Goal: Communication & Community: Answer question/provide support

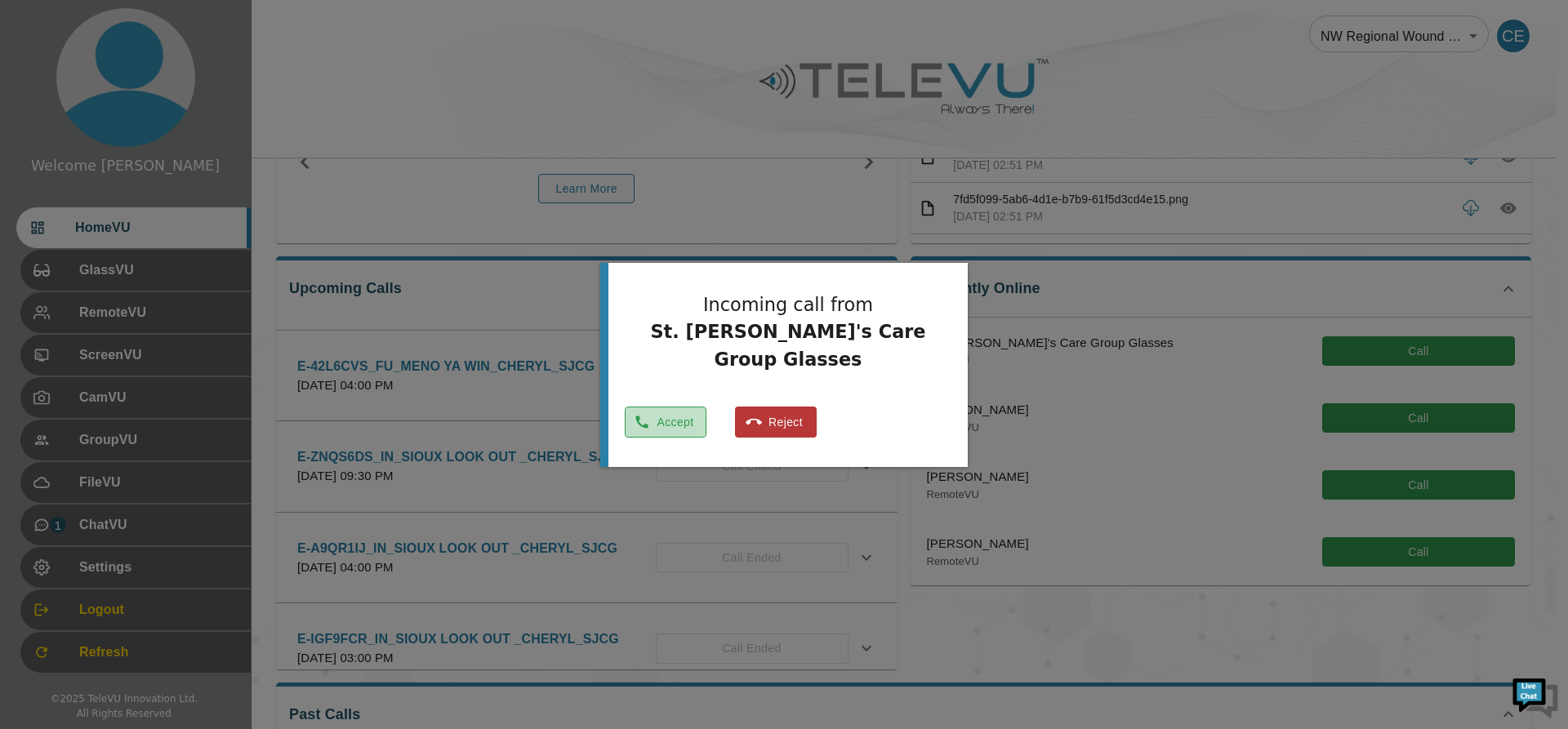
click at [701, 406] on button "Accept" at bounding box center [665, 422] width 82 height 32
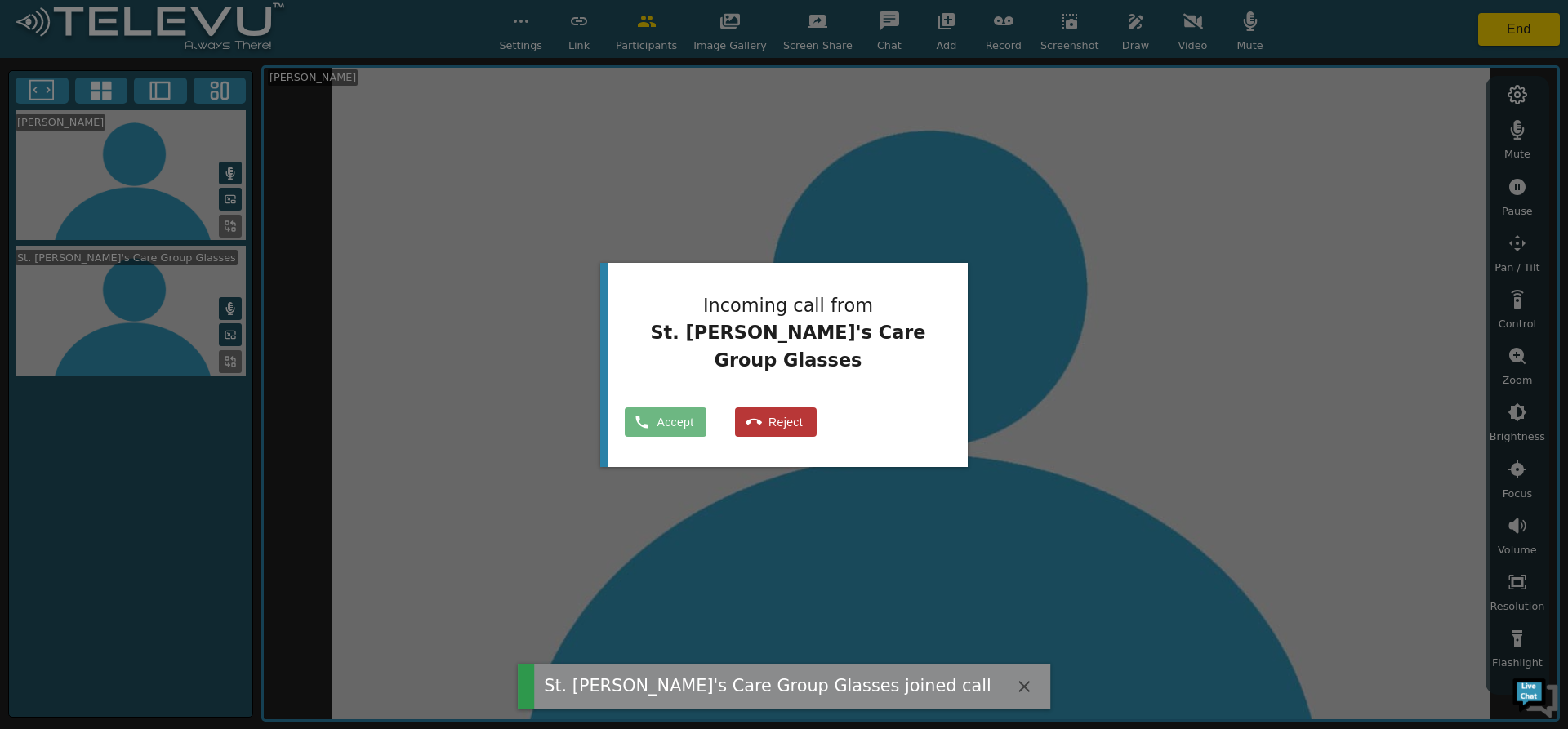
click at [701, 407] on button "Accept" at bounding box center [665, 422] width 82 height 31
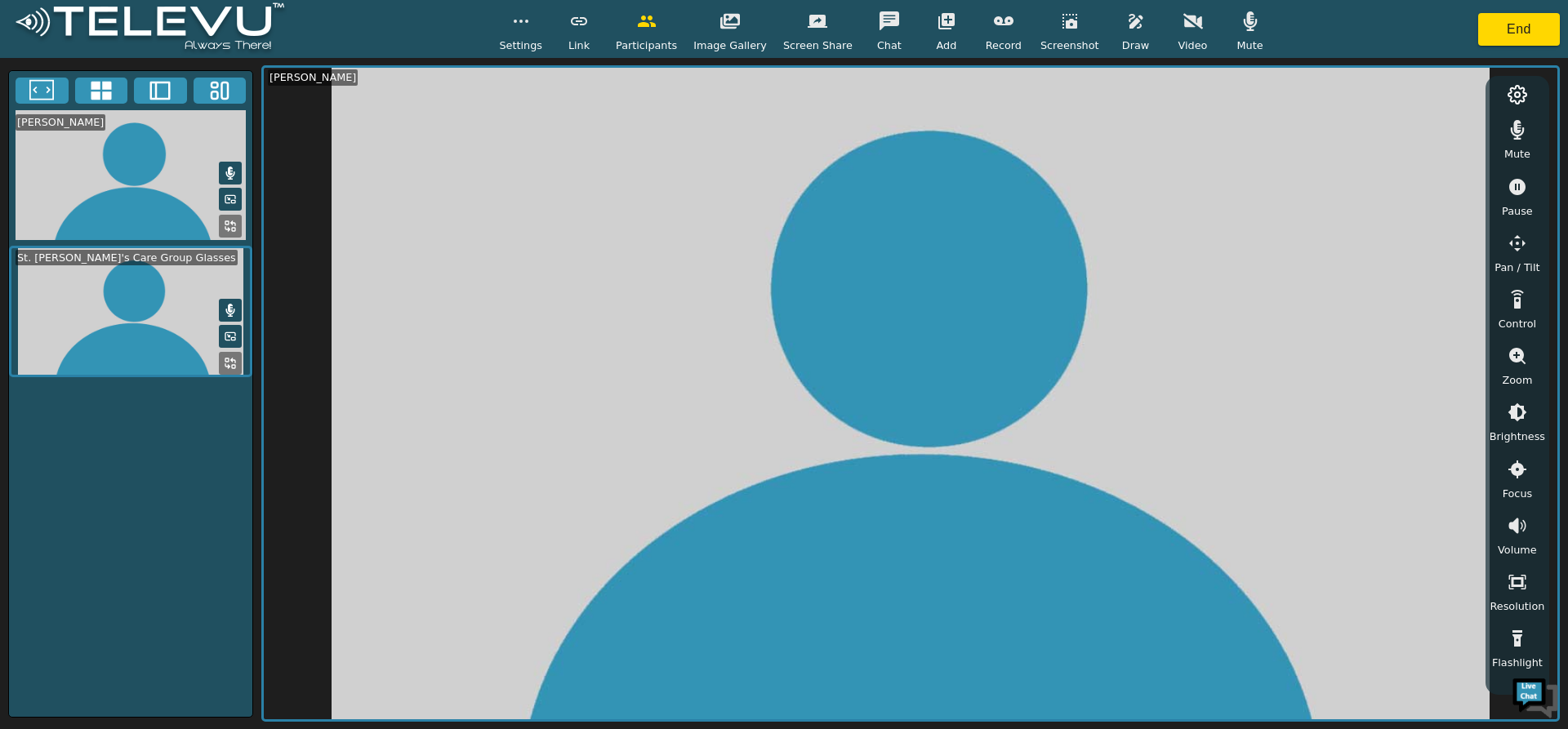
click at [143, 324] on video at bounding box center [131, 312] width 243 height 132
click at [228, 359] on icon at bounding box center [230, 364] width 13 height 13
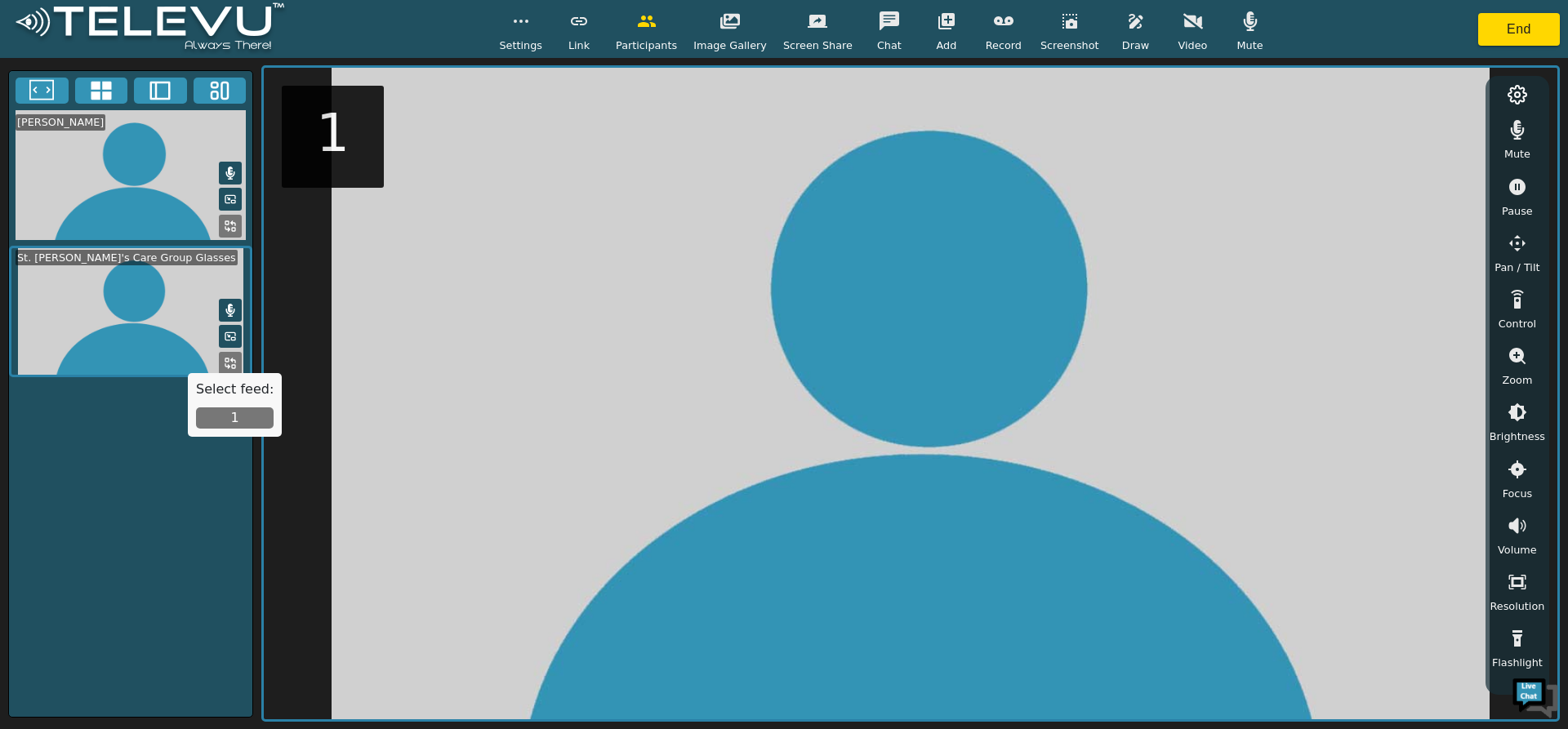
click at [224, 423] on button "1" at bounding box center [235, 417] width 78 height 21
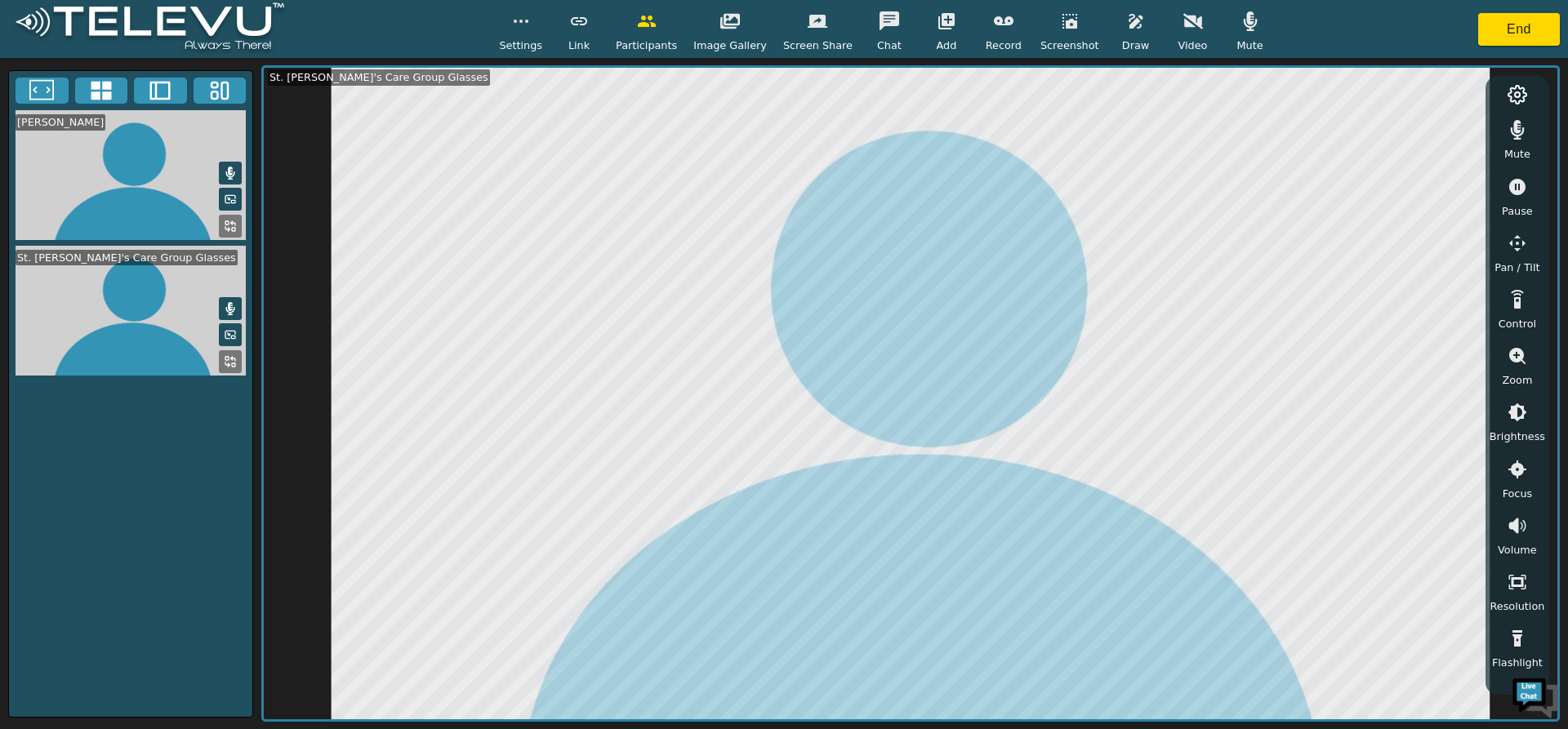
click at [1129, 22] on icon "button" at bounding box center [1136, 21] width 14 height 15
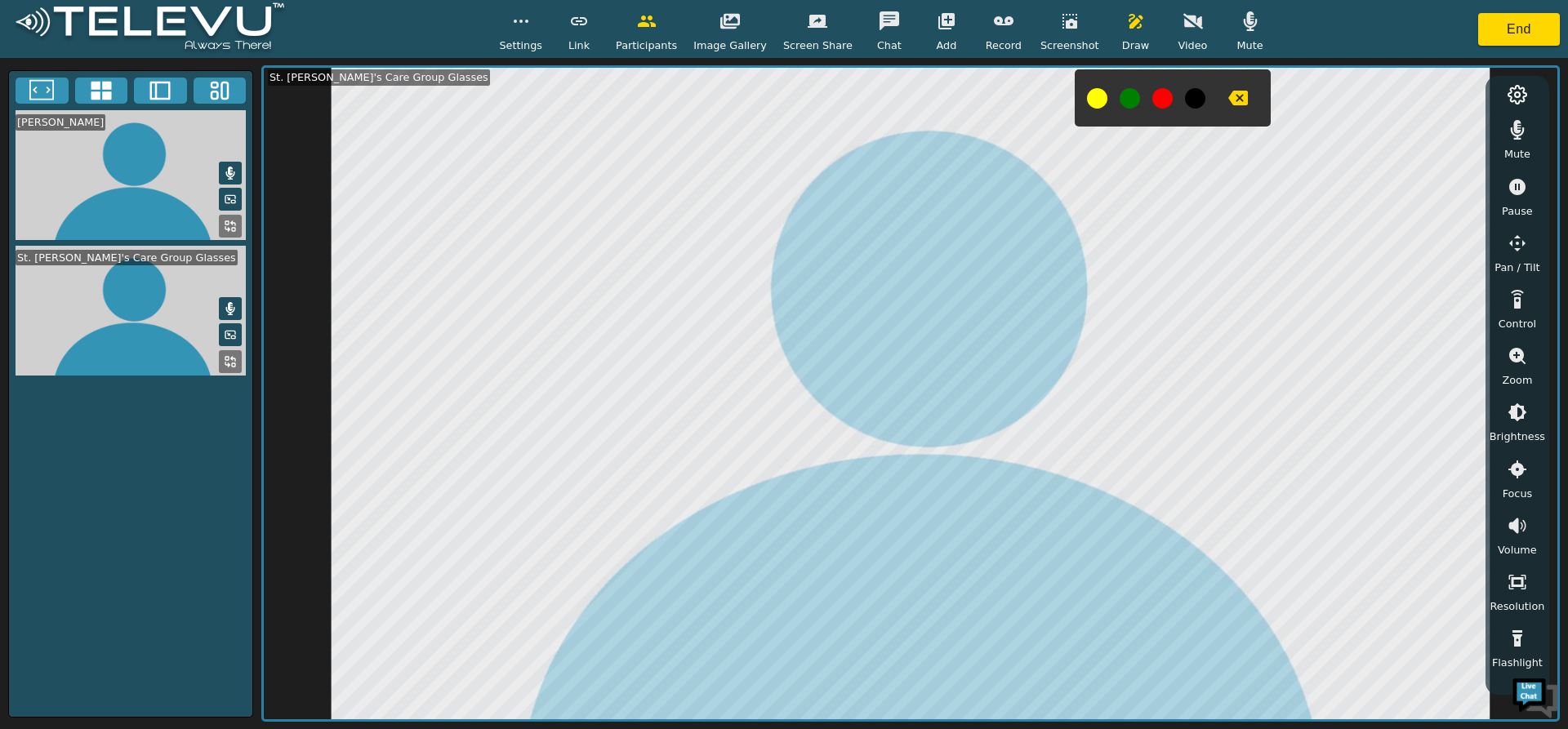
click at [1152, 98] on button at bounding box center [1163, 98] width 20 height 20
click at [1228, 92] on icon "button" at bounding box center [1238, 98] width 19 height 15
click at [1221, 87] on button "button" at bounding box center [1238, 97] width 41 height 32
click at [1126, 21] on icon "button" at bounding box center [1136, 20] width 19 height 19
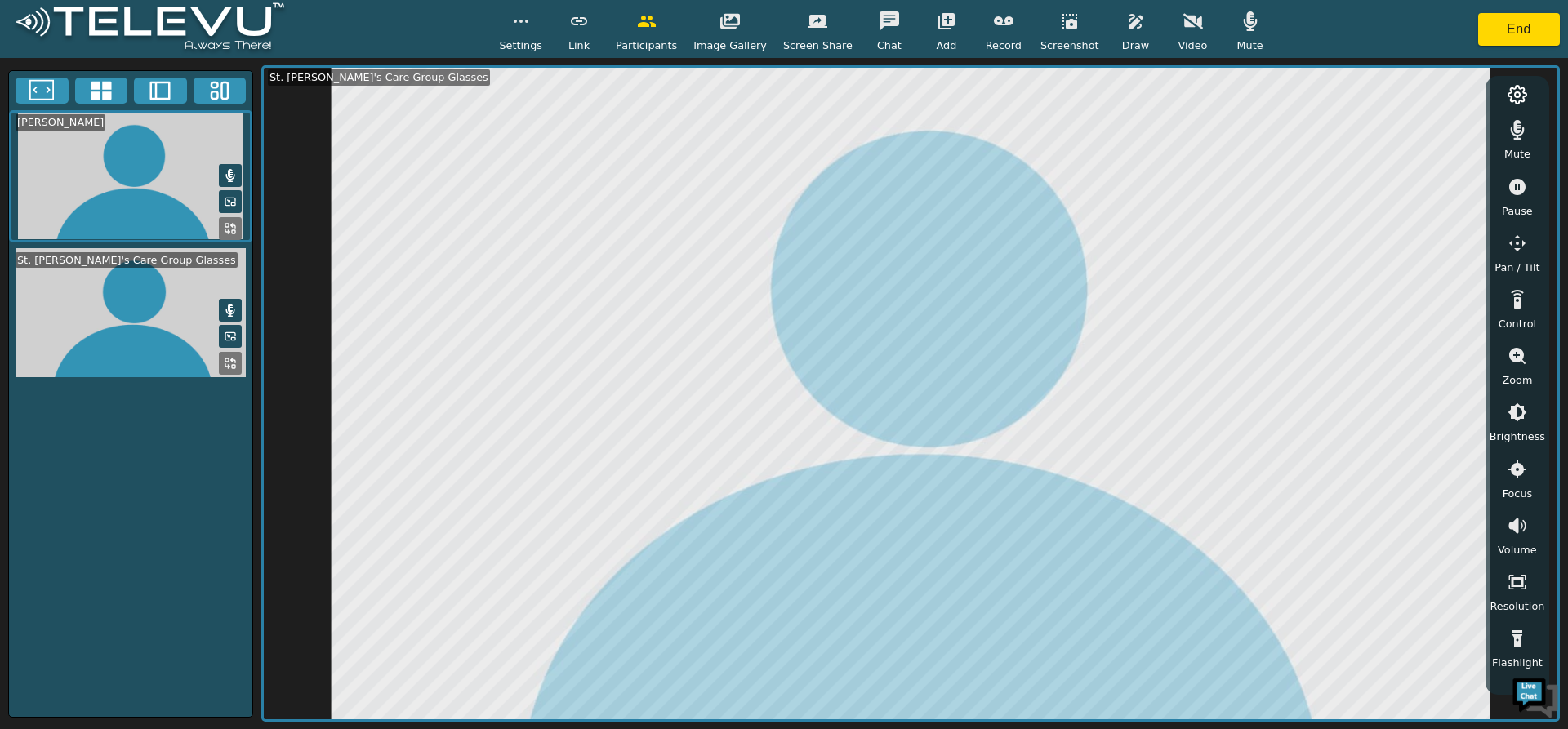
click at [1517, 637] on icon "button" at bounding box center [1517, 639] width 10 height 17
click at [1516, 636] on icon "button" at bounding box center [1517, 638] width 19 height 19
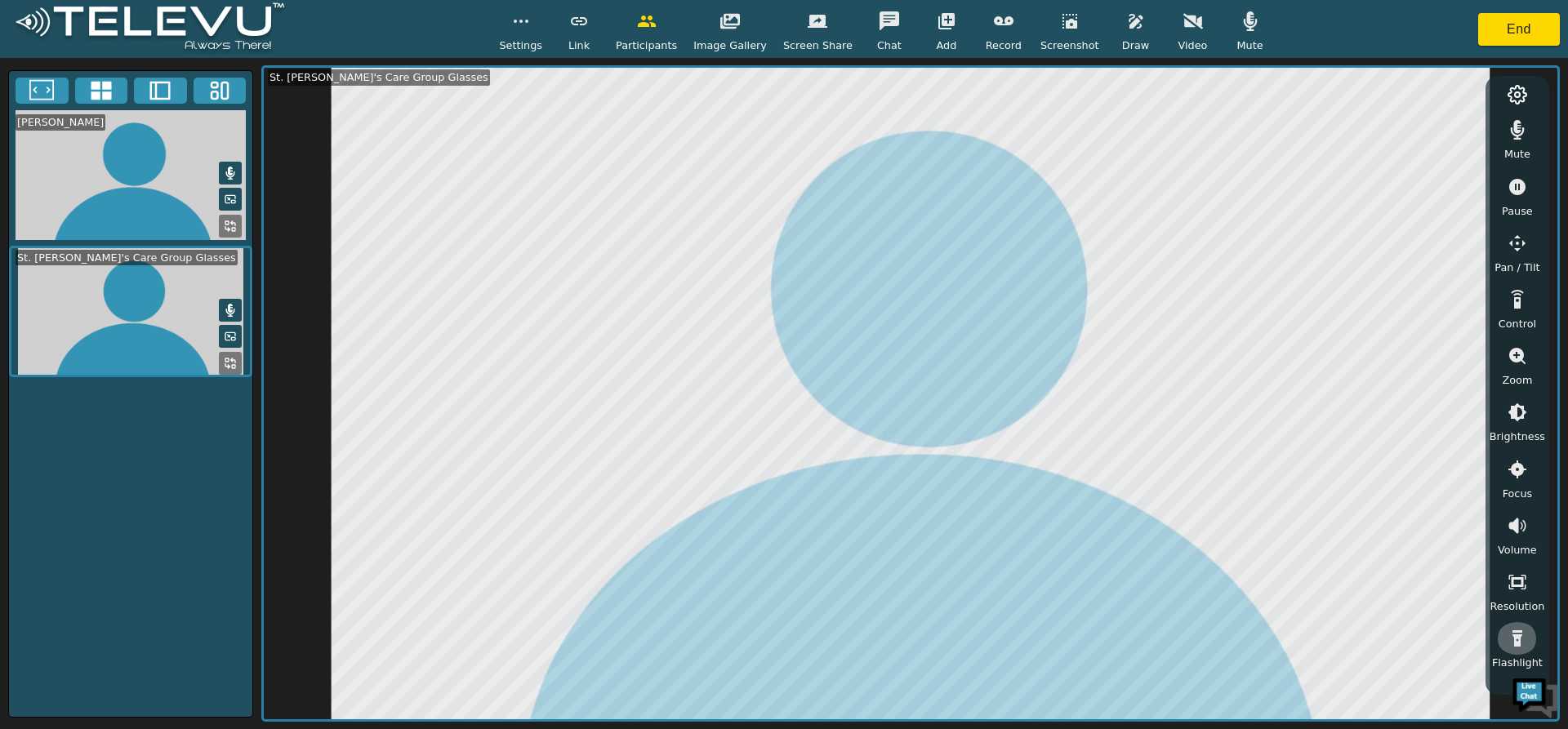
click at [1516, 637] on icon "button" at bounding box center [1517, 639] width 10 height 17
click at [1497, 622] on button "button" at bounding box center [1517, 638] width 41 height 32
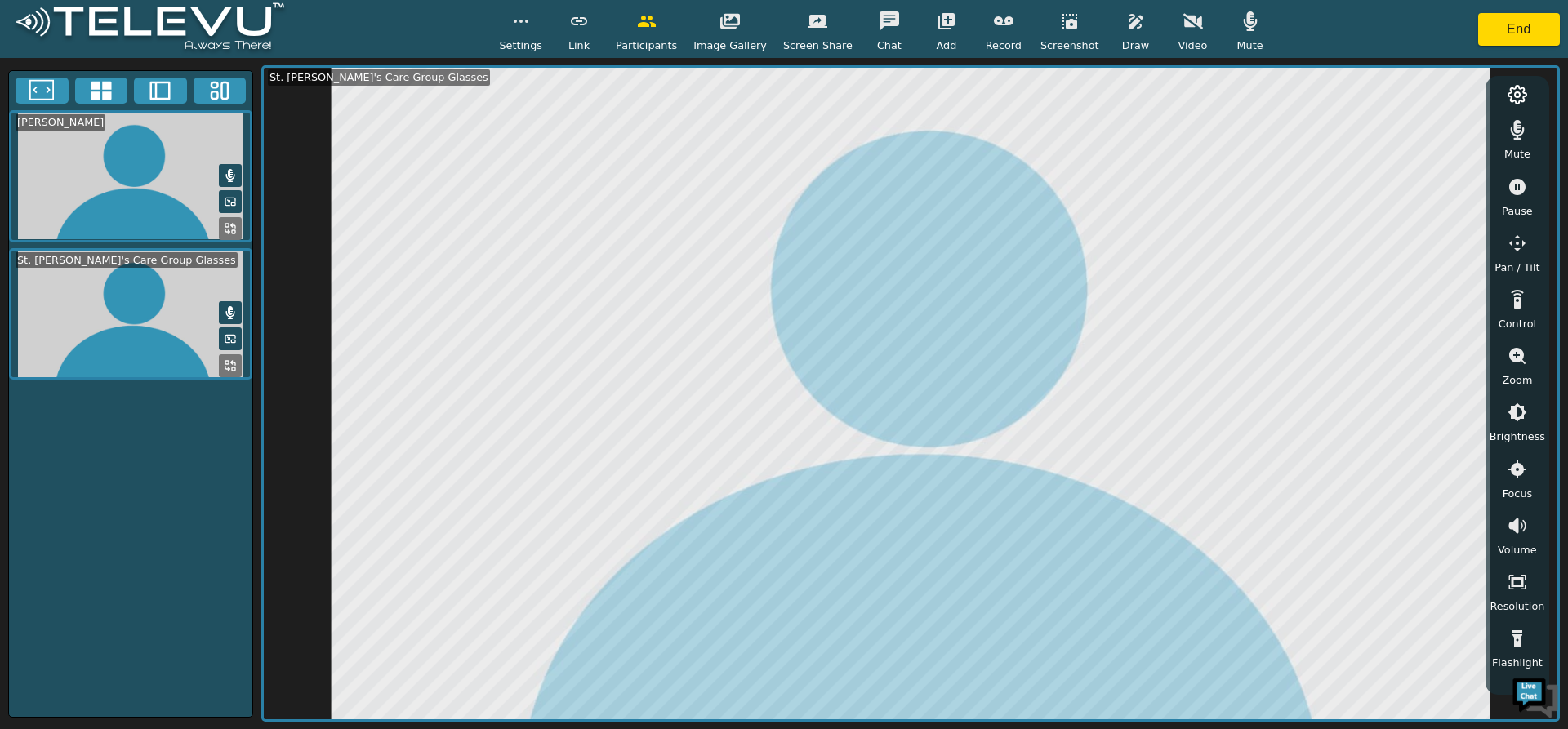
click at [1497, 622] on button "button" at bounding box center [1517, 638] width 41 height 32
click at [1060, 17] on icon "button" at bounding box center [1070, 20] width 19 height 19
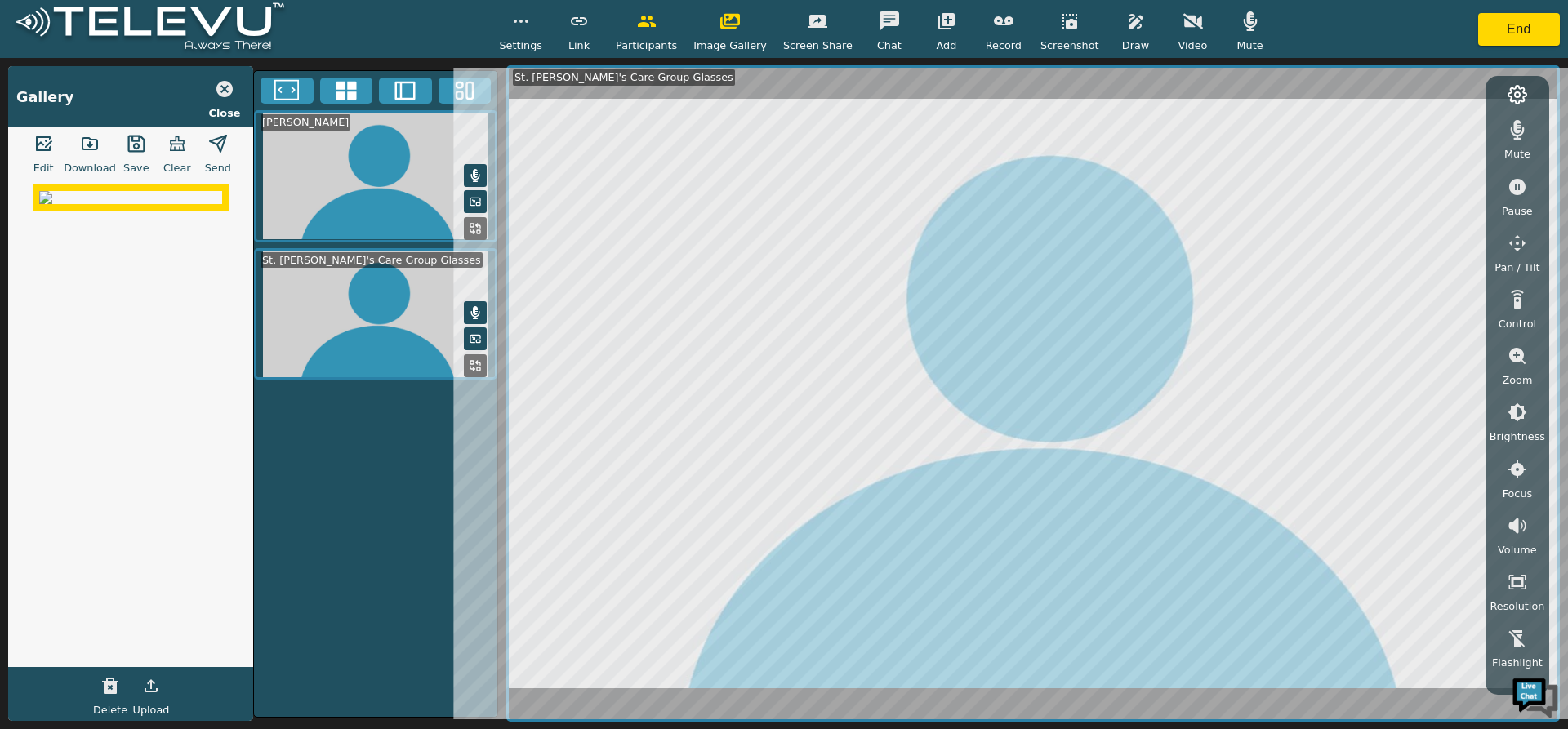
click at [1049, 5] on button "button" at bounding box center [1070, 20] width 41 height 32
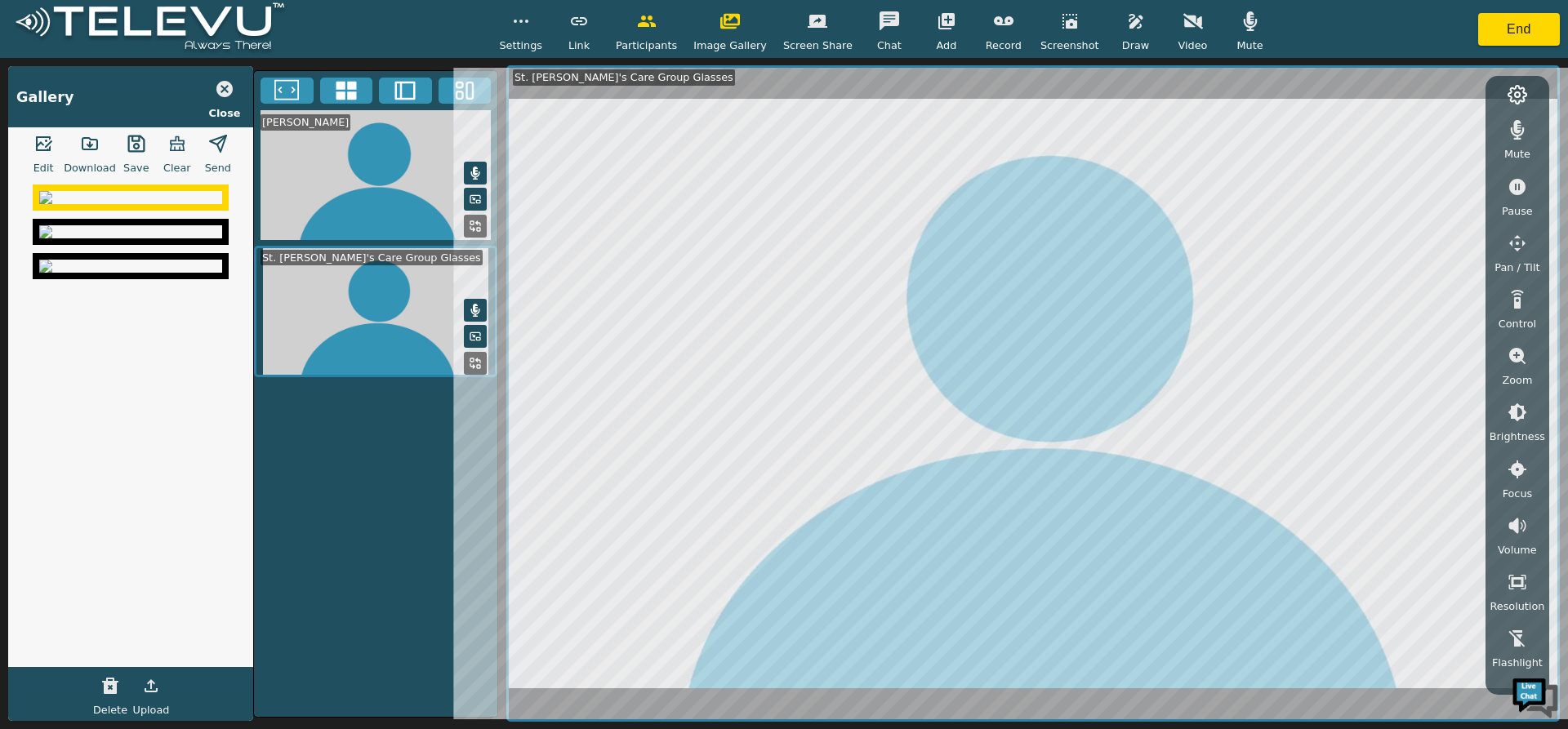
click at [1049, 5] on button "button" at bounding box center [1070, 20] width 41 height 32
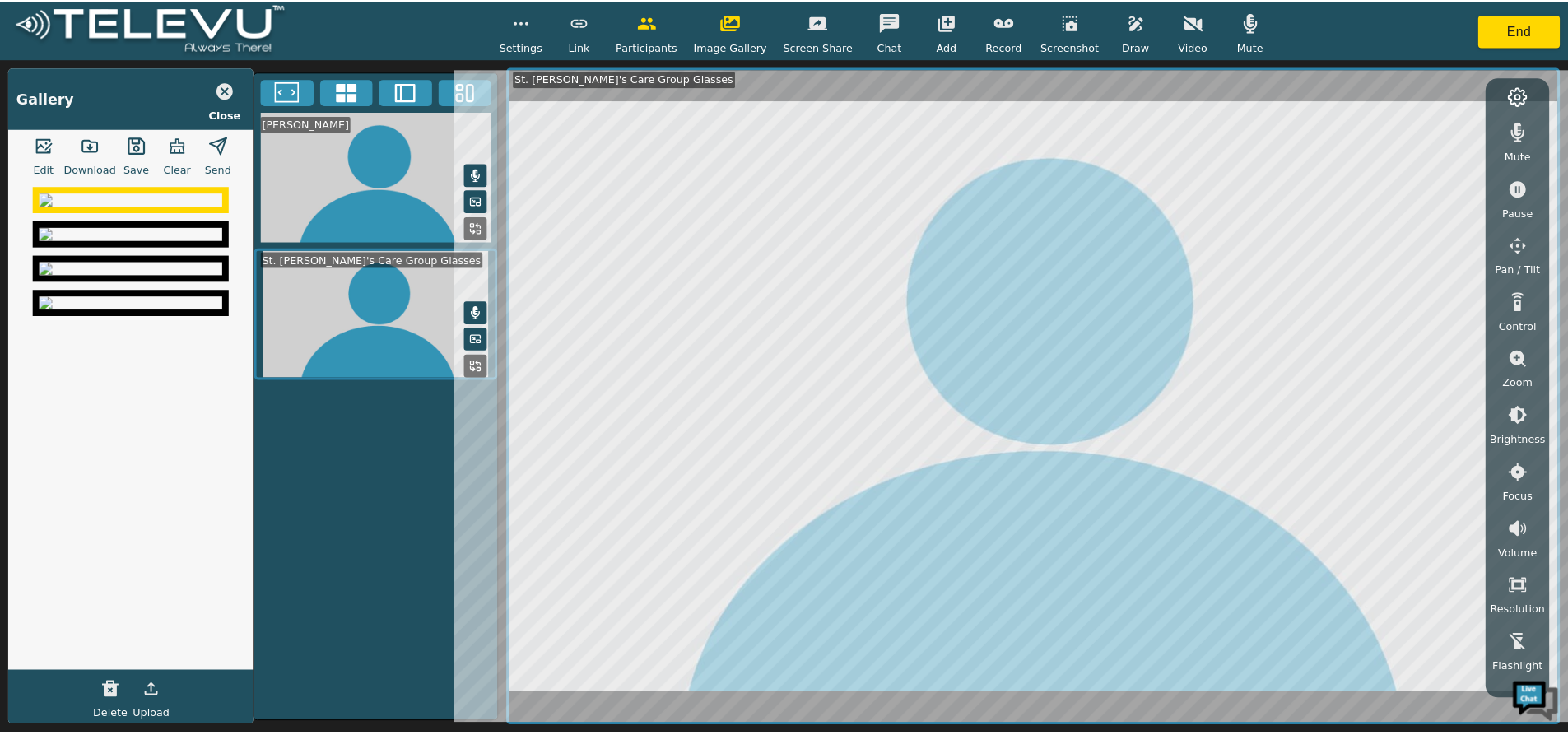
scroll to position [13, 0]
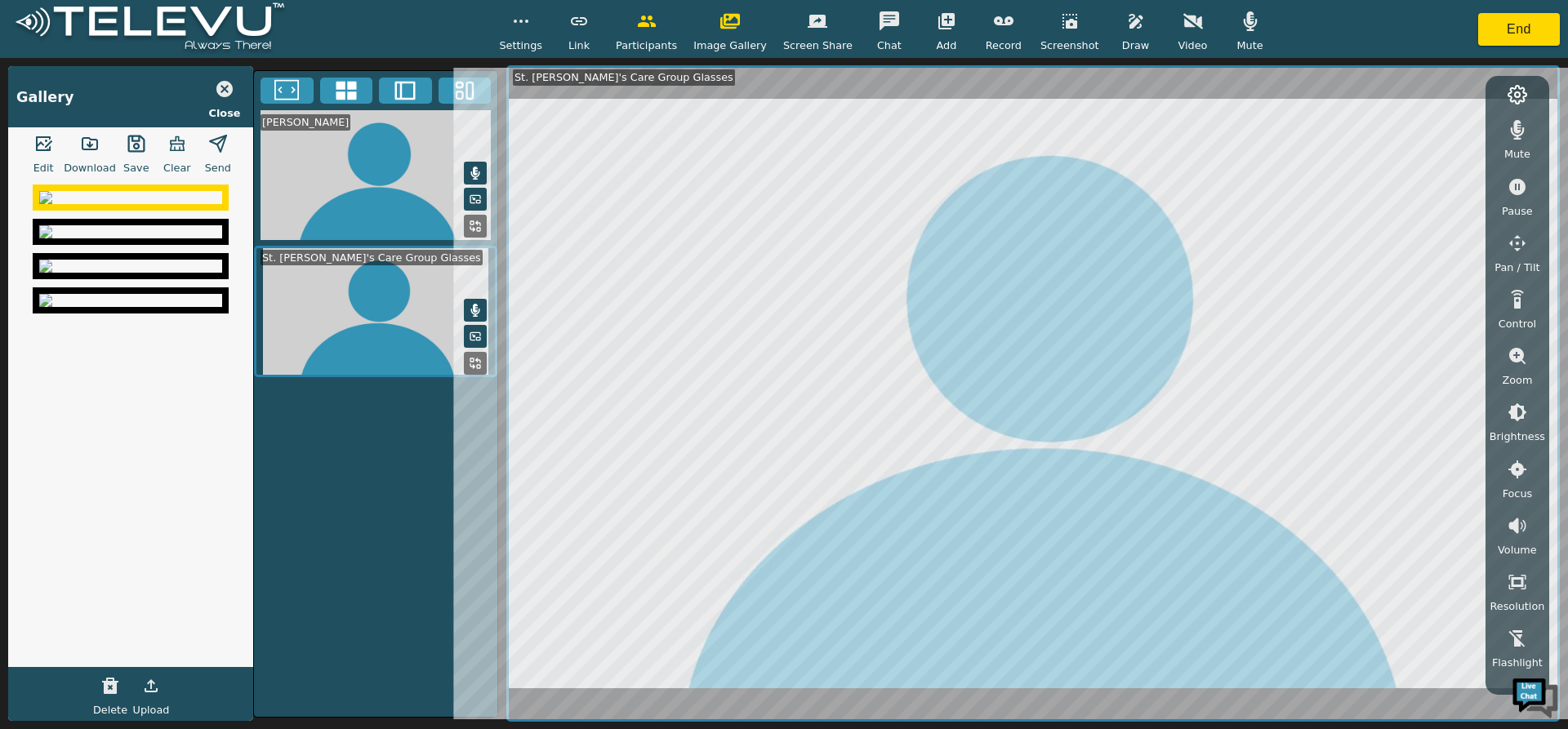
drag, startPoint x: 161, startPoint y: 344, endPoint x: 94, endPoint y: 345, distance: 67.0
click at [94, 238] on img at bounding box center [130, 232] width 183 height 13
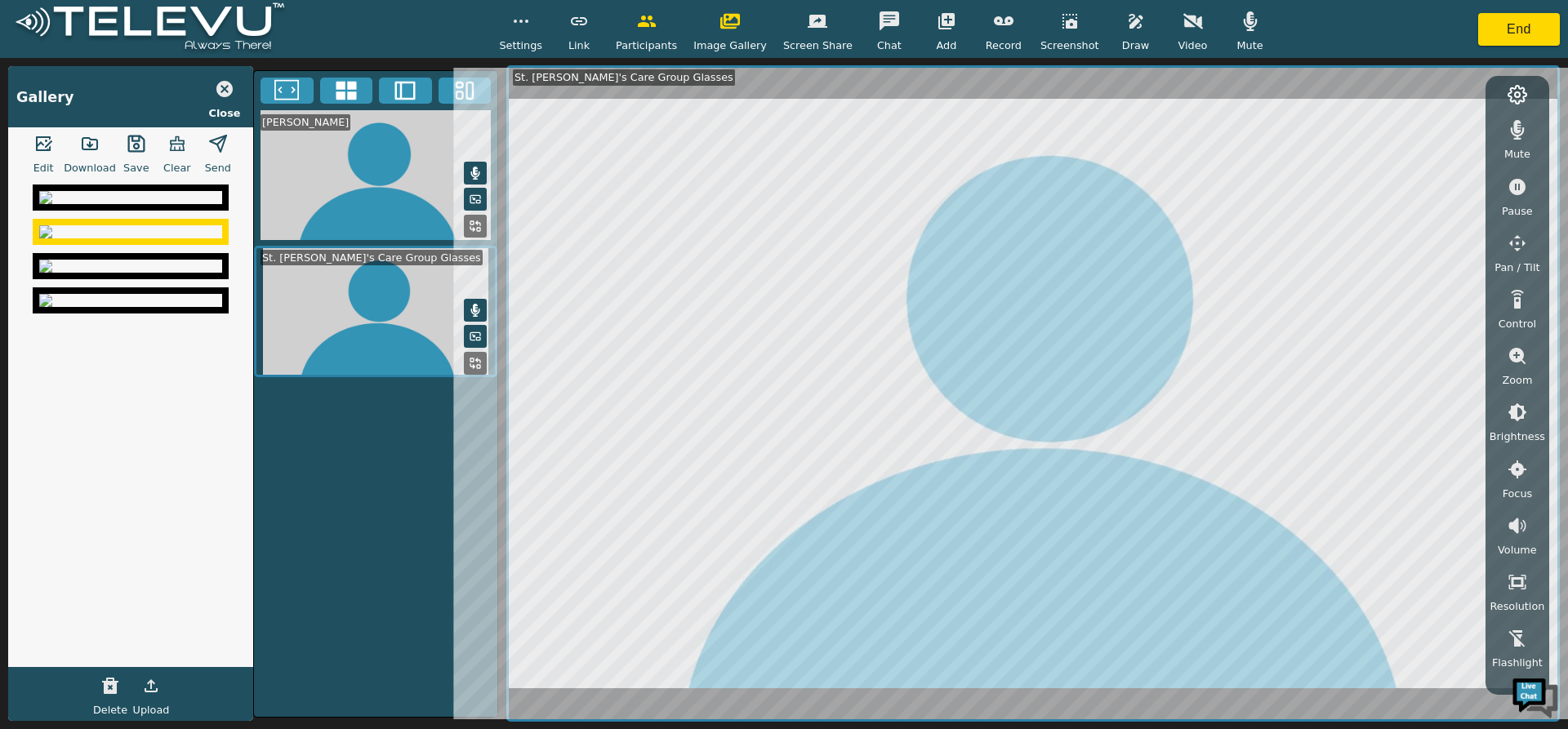
click at [147, 204] on img at bounding box center [130, 198] width 183 height 13
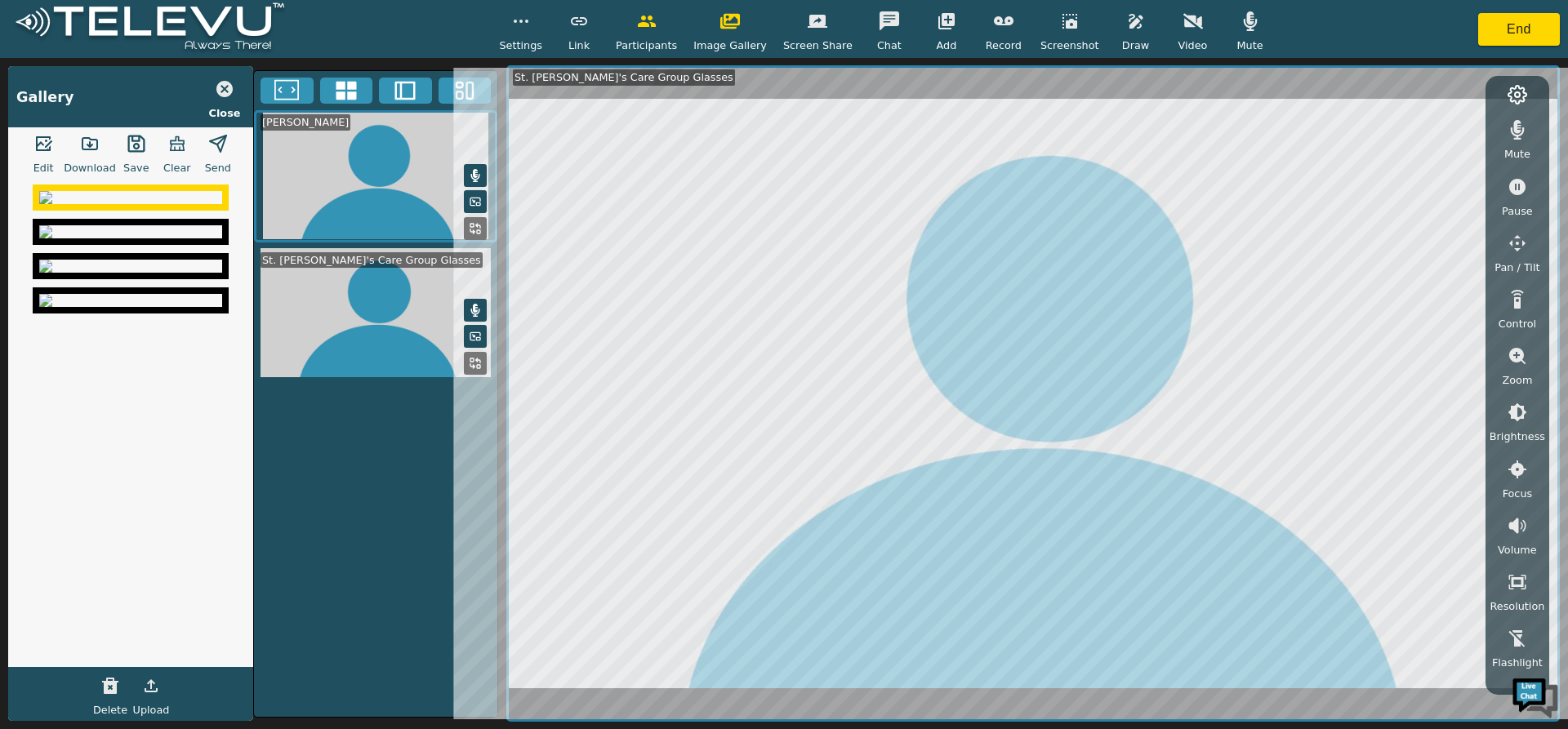
click at [1060, 17] on icon "button" at bounding box center [1070, 20] width 19 height 19
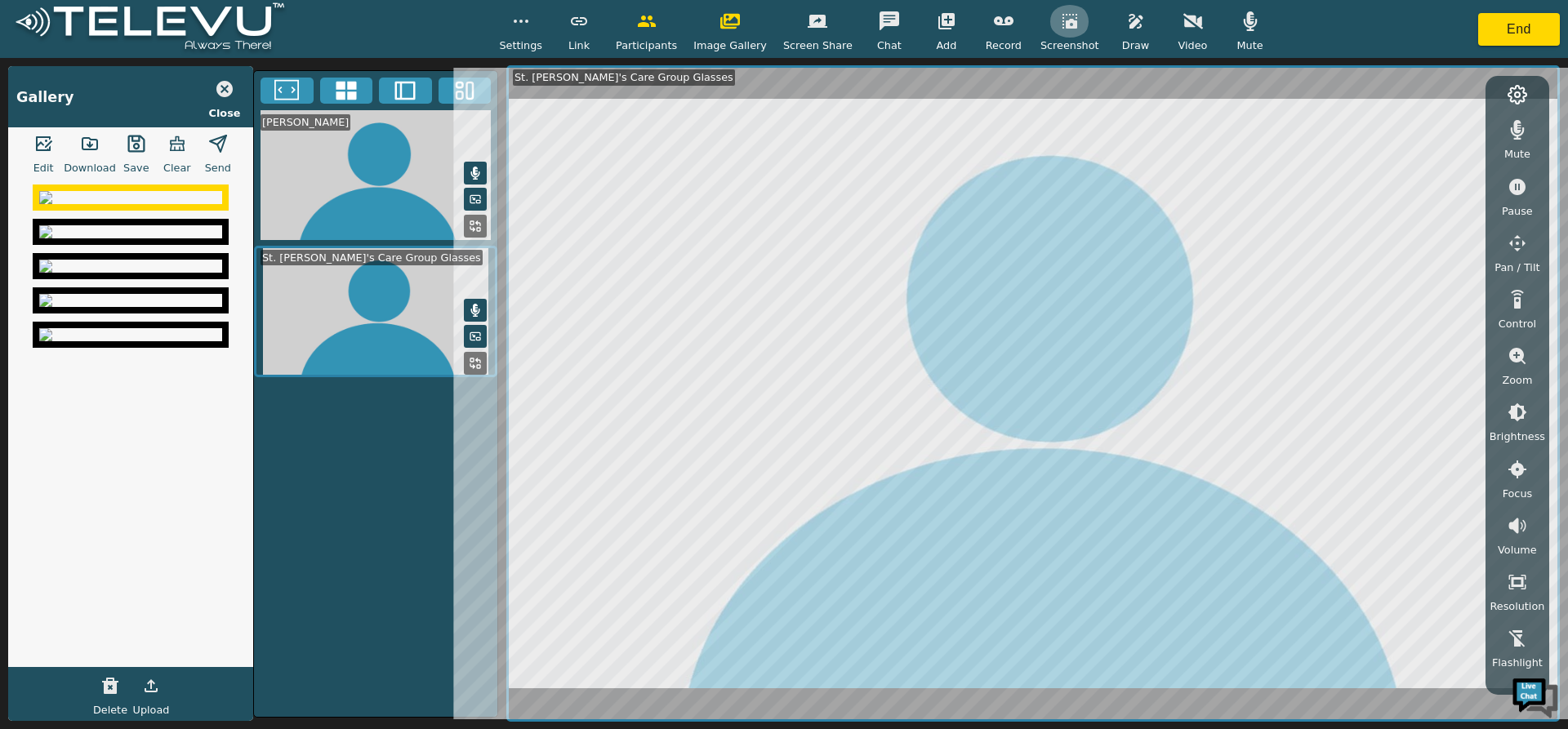
click at [1062, 23] on icon "button" at bounding box center [1070, 21] width 15 height 15
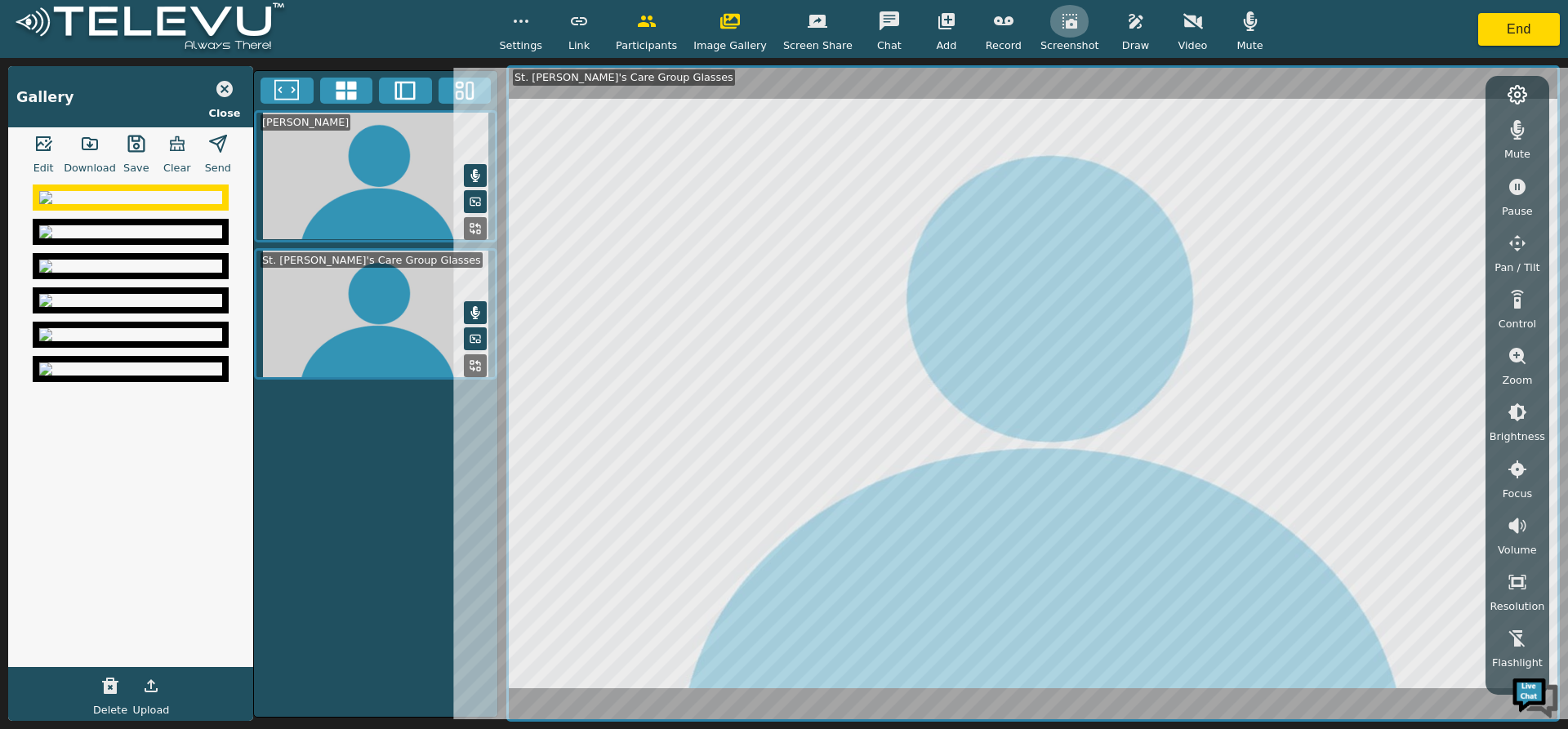
click at [1060, 17] on icon "button" at bounding box center [1070, 20] width 19 height 19
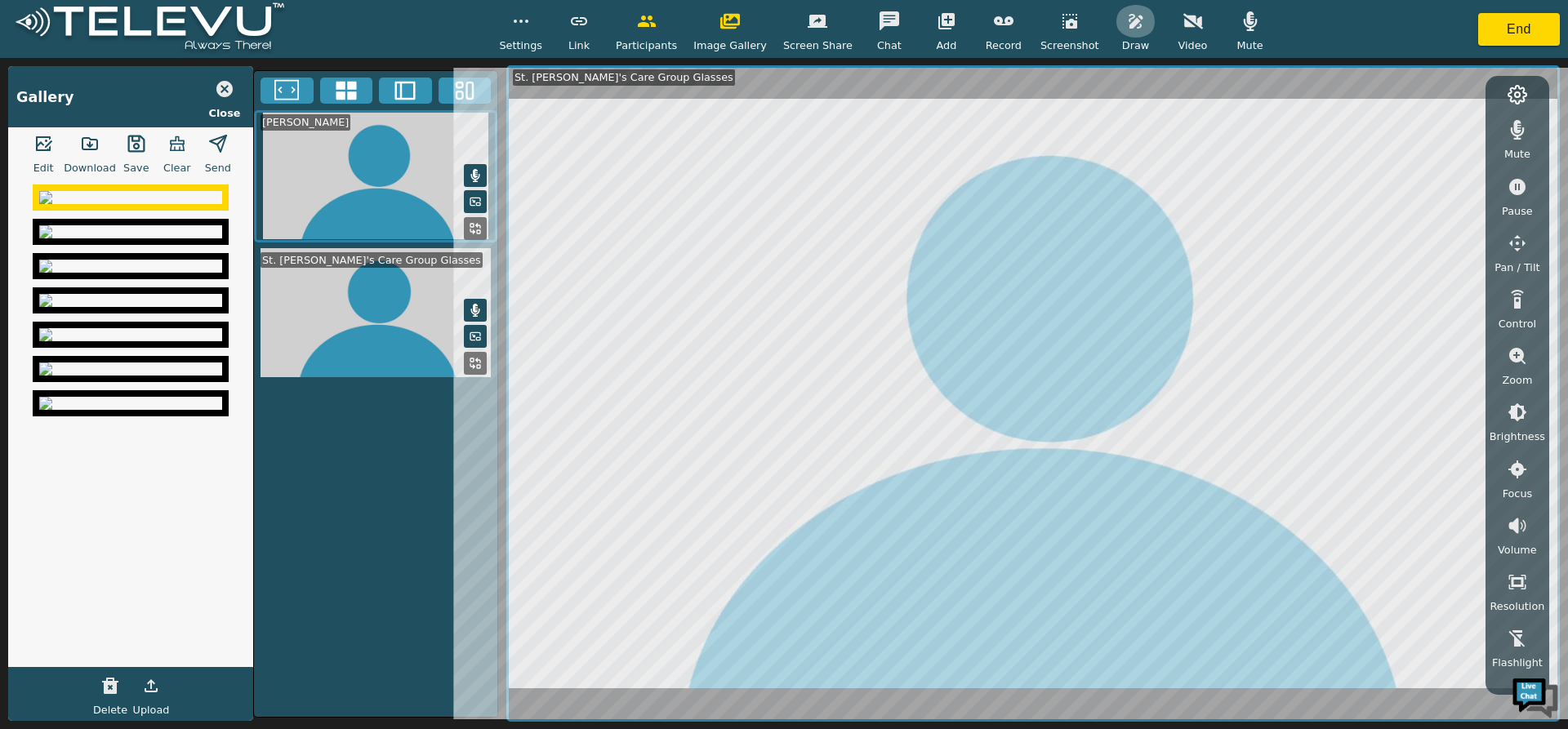
click at [1129, 19] on icon "button" at bounding box center [1136, 21] width 14 height 15
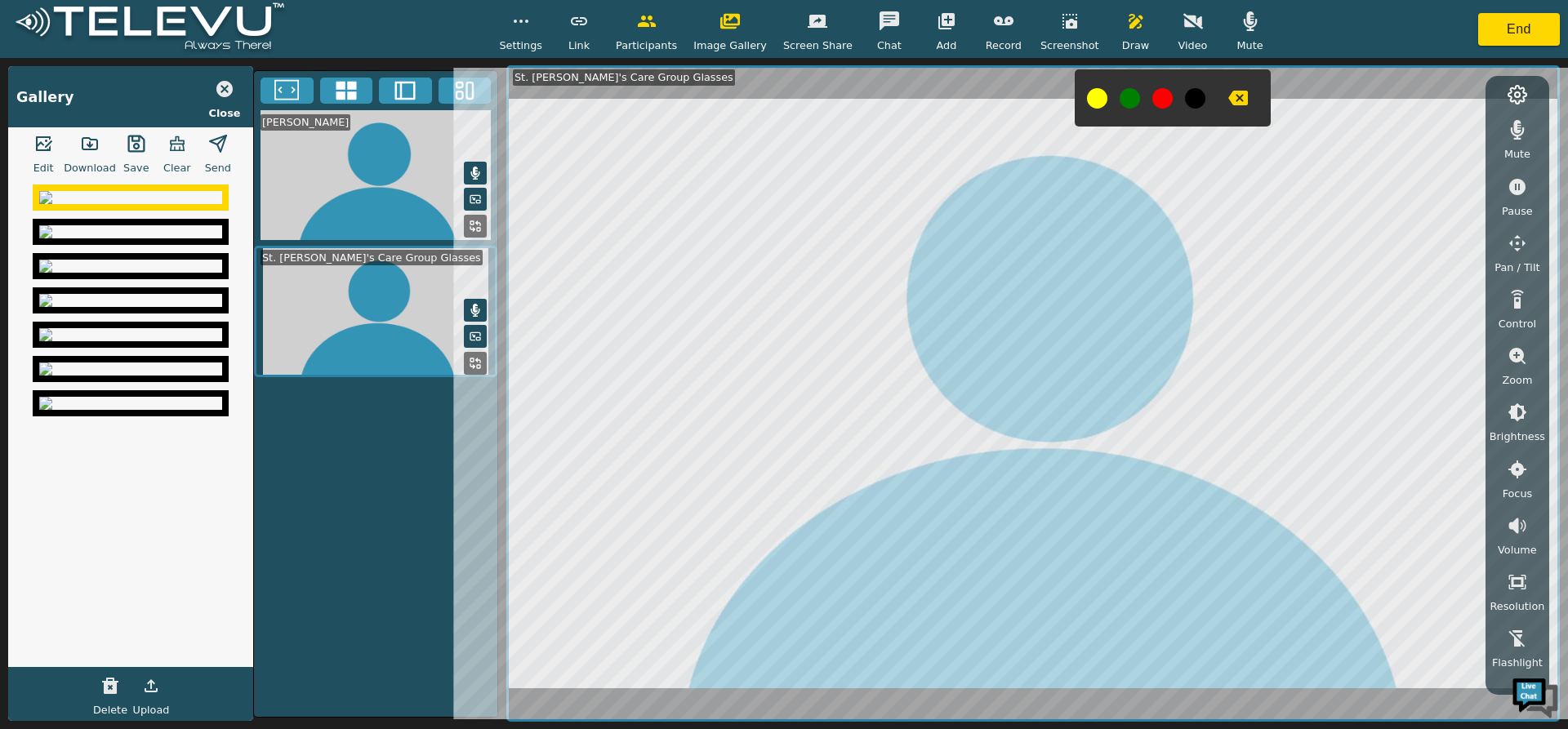
click at [1228, 95] on icon "button" at bounding box center [1238, 98] width 19 height 15
click at [1228, 94] on icon "button" at bounding box center [1238, 98] width 19 height 15
click at [1228, 96] on icon "button" at bounding box center [1238, 98] width 19 height 15
click at [1228, 99] on icon "button" at bounding box center [1238, 98] width 19 height 15
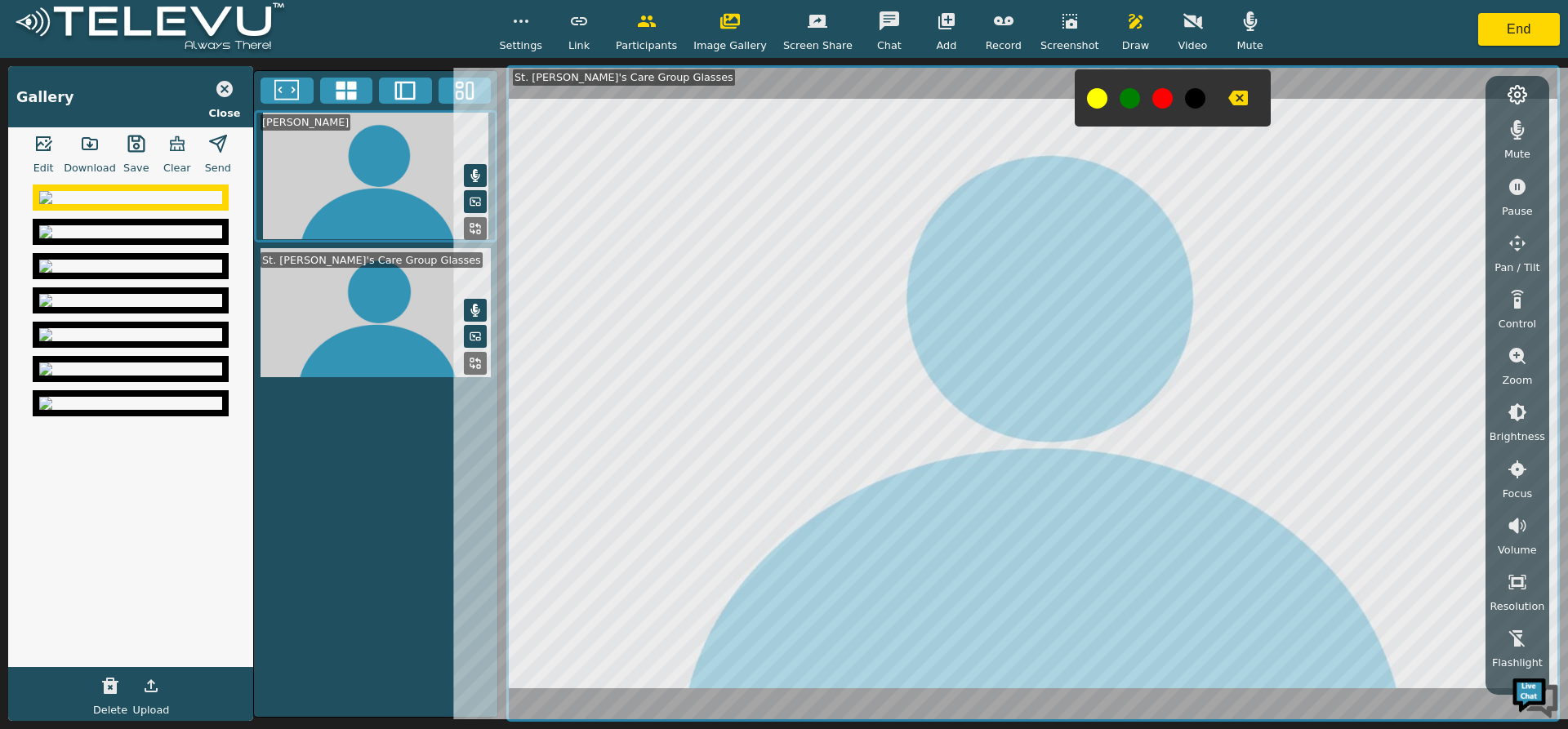
click at [1062, 19] on icon "button" at bounding box center [1070, 21] width 15 height 15
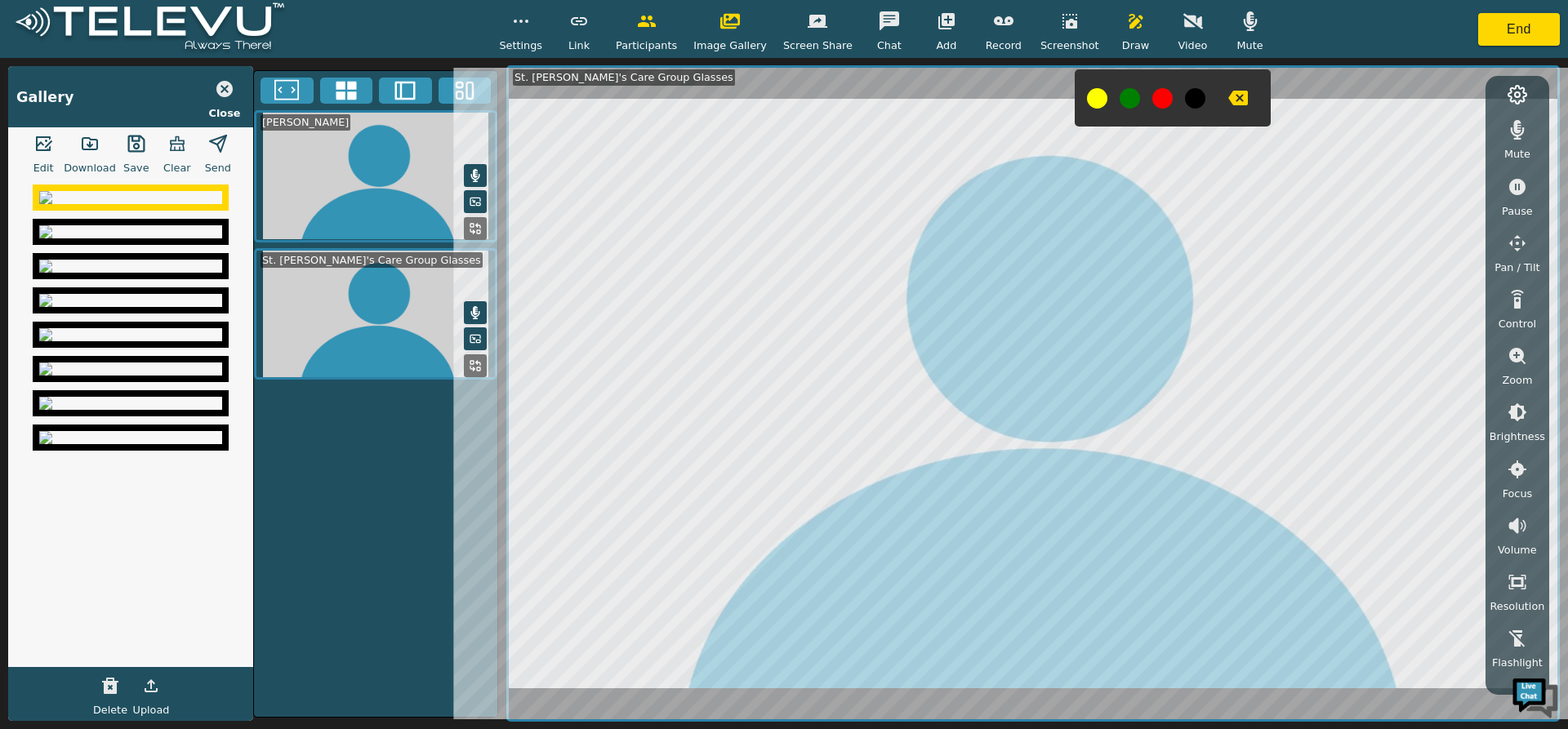
click at [1228, 94] on icon "button" at bounding box center [1238, 98] width 19 height 15
click at [1228, 99] on icon "button" at bounding box center [1238, 98] width 19 height 15
click at [1228, 96] on icon "button" at bounding box center [1238, 97] width 19 height 19
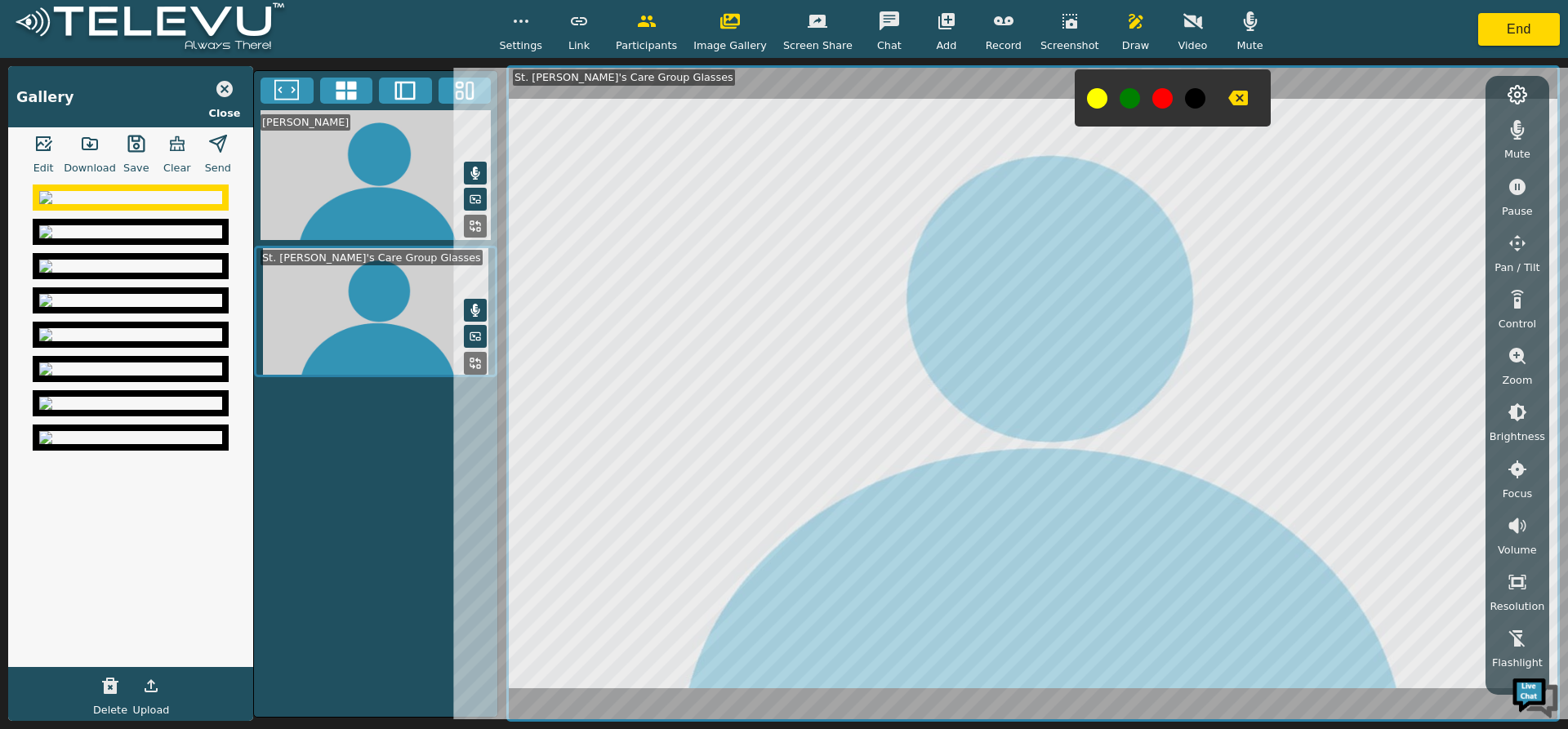
click at [1129, 20] on icon "button" at bounding box center [1136, 21] width 14 height 15
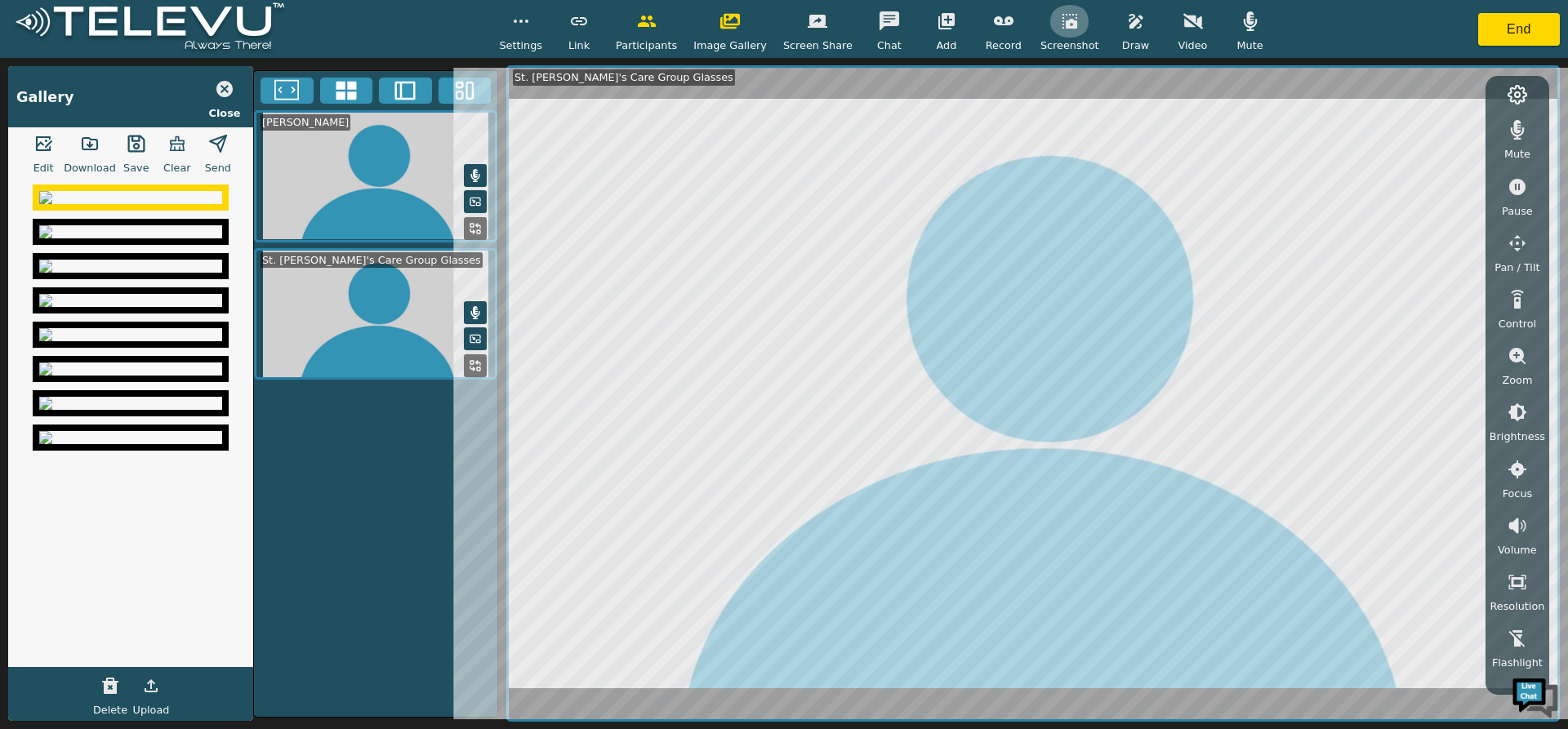
click at [1060, 17] on icon "button" at bounding box center [1070, 20] width 19 height 19
click at [1062, 22] on icon "button" at bounding box center [1070, 21] width 15 height 15
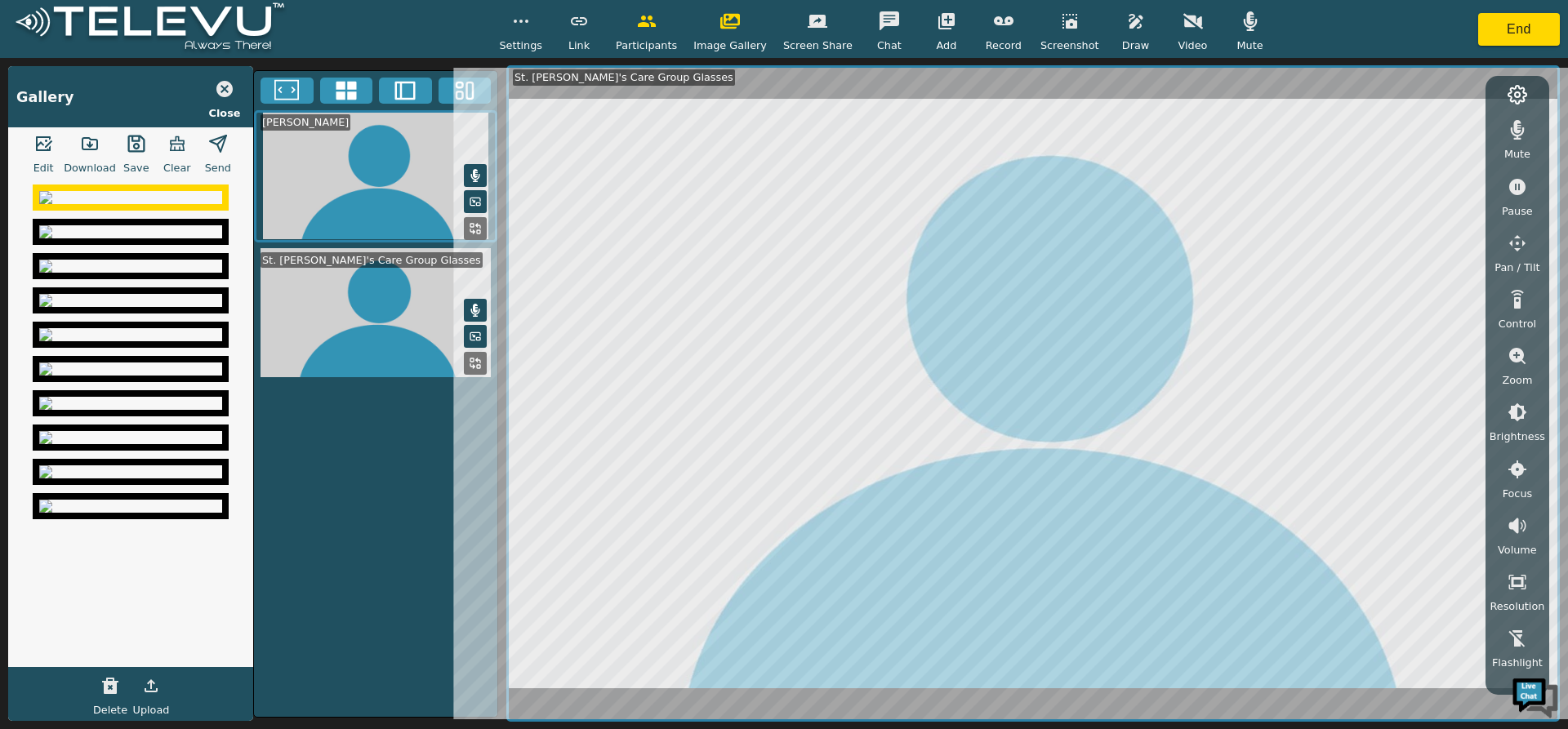
click at [1183, 20] on icon "button" at bounding box center [1192, 20] width 19 height 19
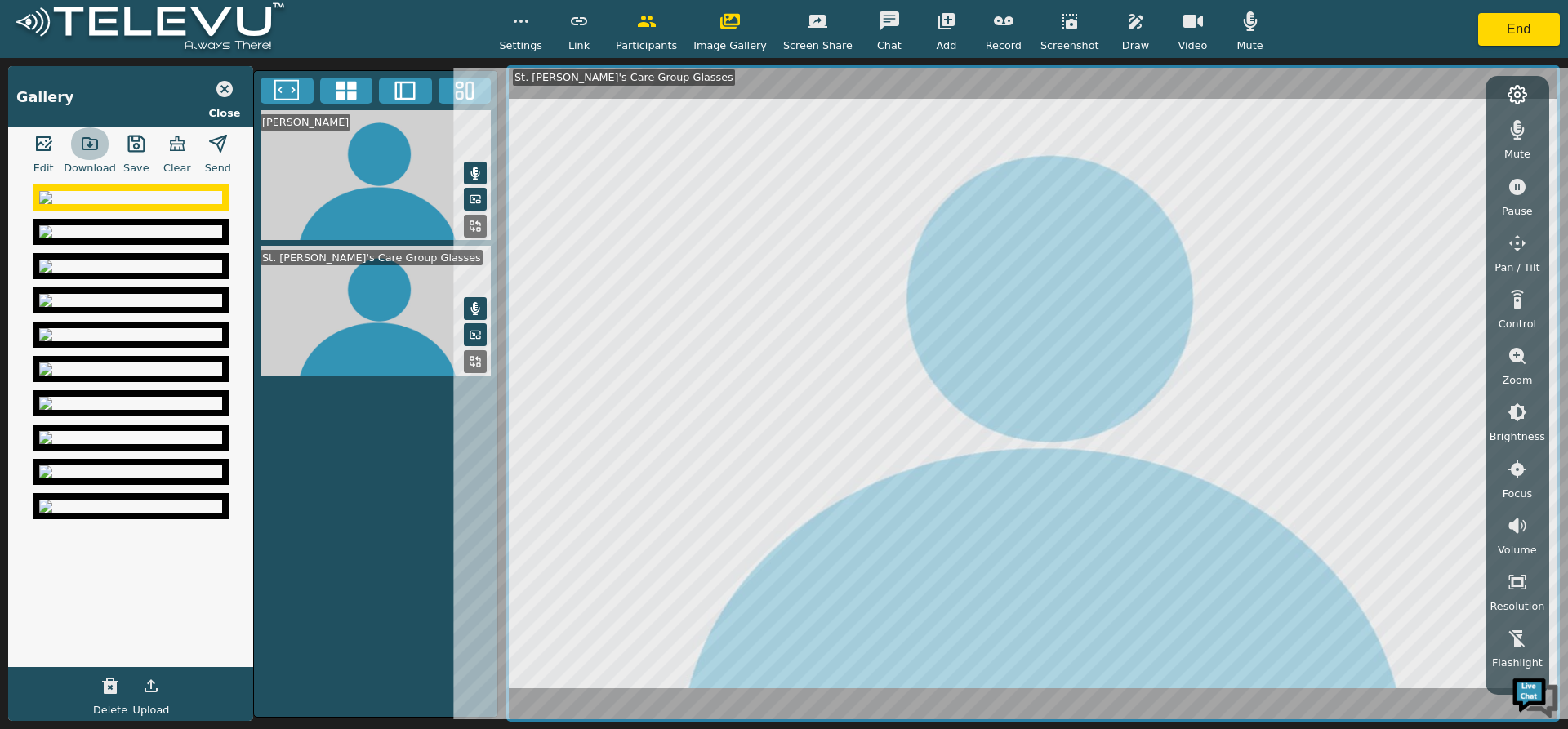
click at [84, 135] on icon "button" at bounding box center [89, 143] width 19 height 19
click at [92, 143] on icon "button" at bounding box center [89, 143] width 19 height 19
click at [1522, 35] on button "End" at bounding box center [1519, 29] width 82 height 32
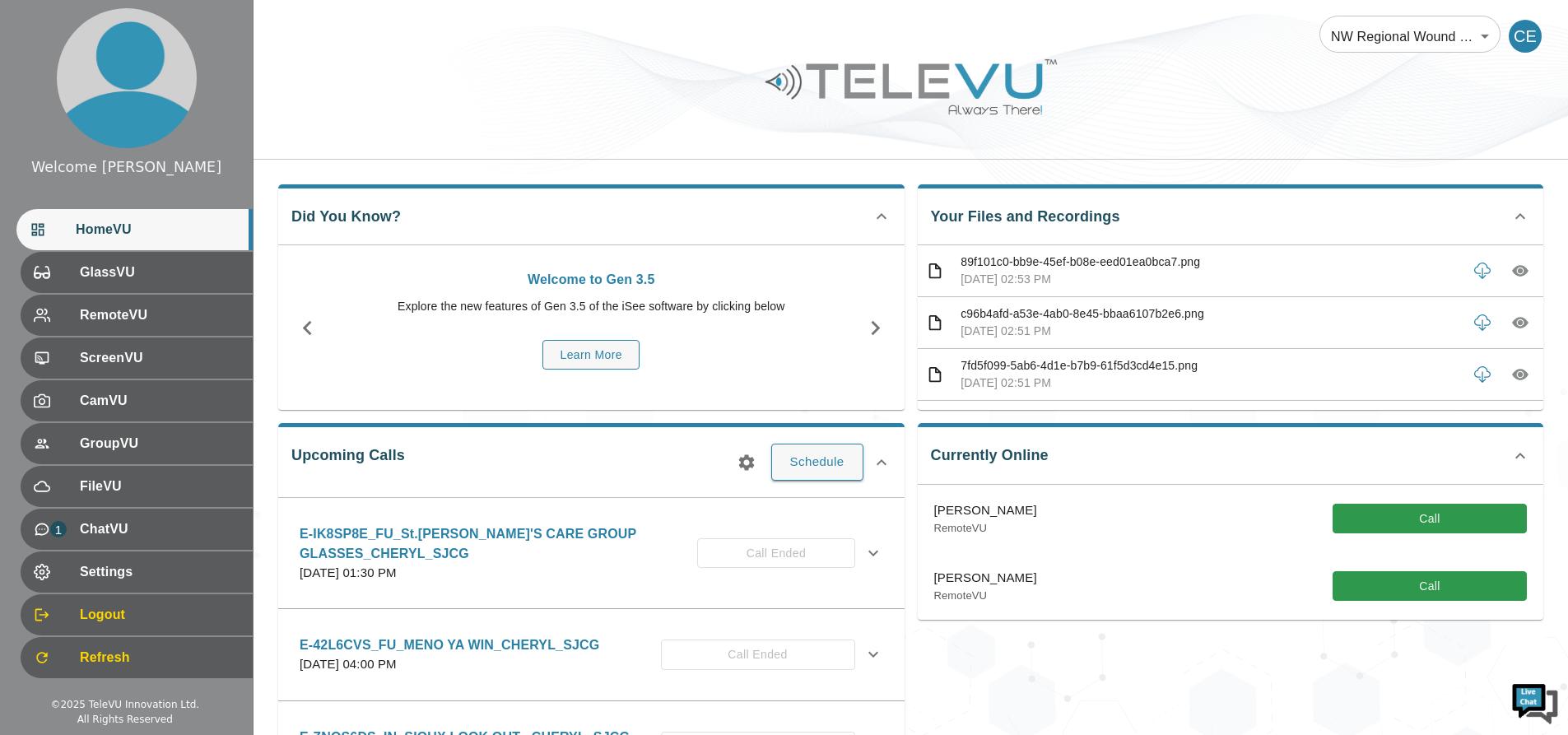
click at [1116, 267] on p "89f101c0-bb9e-45ef-b08e-eed01ea0bca7.png" at bounding box center [1209, 262] width 498 height 17
click at [935, 272] on icon at bounding box center [935, 271] width 19 height 21
click at [951, 272] on div "89f101c0-bb9e-45ef-b08e-eed01ea0bca7.png [DATE] 02:53 PM" at bounding box center [1230, 270] width 626 height 51
